Goal: Find contact information: Find contact information

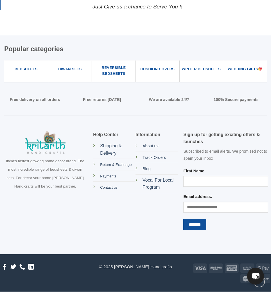
scroll to position [1570, 0]
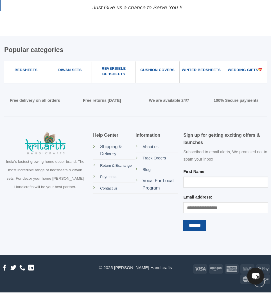
click at [93, 182] on div "Help Center Shipping & Delivery Return & Exchange Payments Contact us Informati…" at bounding box center [135, 189] width 90 height 115
click at [109, 186] on span "Contact us" at bounding box center [108, 188] width 17 height 4
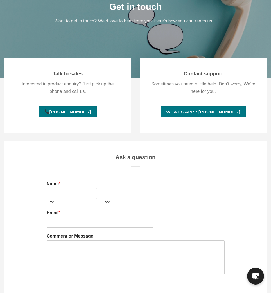
scroll to position [72, 0]
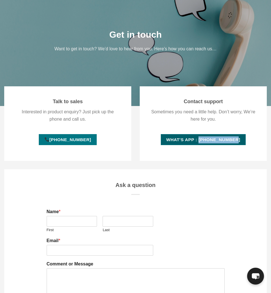
copy span "[PHONE_NUMBER]"
drag, startPoint x: 239, startPoint y: 139, endPoint x: 203, endPoint y: 139, distance: 35.5
click at [203, 139] on link "What's App : [PHONE_NUMBER]" at bounding box center [203, 139] width 85 height 11
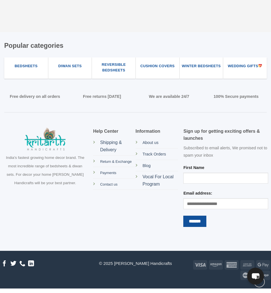
scroll to position [663, 0]
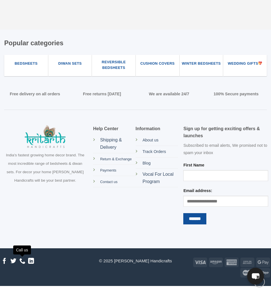
click at [21, 260] on icon "Call us" at bounding box center [22, 261] width 6 height 7
click at [30, 261] on icon "Follow on LinkedIn" at bounding box center [31, 261] width 6 height 7
click at [2, 261] on icon "Follow on Facebook" at bounding box center [4, 261] width 6 height 7
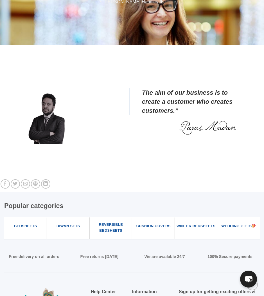
scroll to position [563, 0]
